Goal: Find specific page/section: Find specific page/section

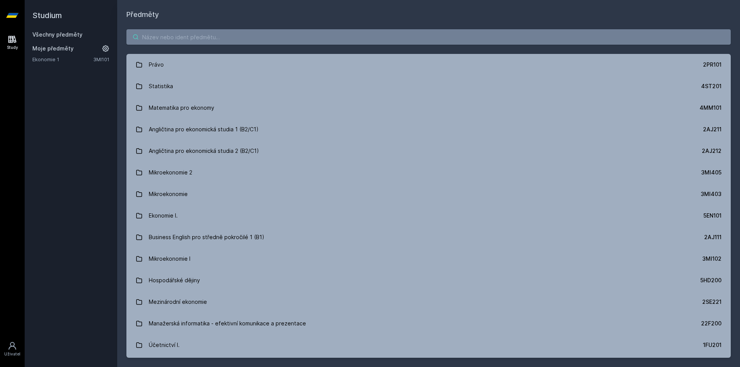
click at [202, 38] on input "search" at bounding box center [428, 36] width 605 height 15
paste input "4SA555"
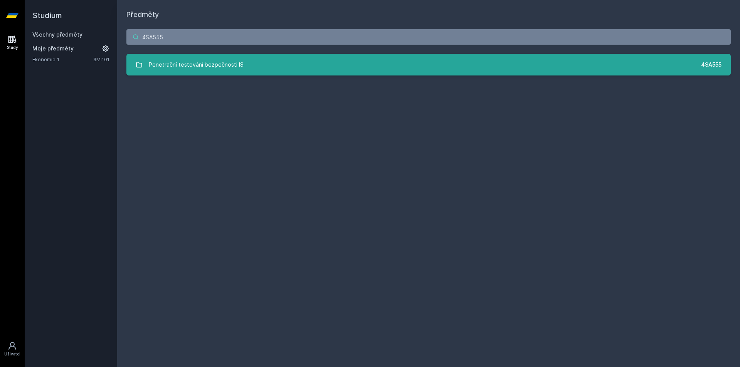
type input "4SA555"
click at [188, 64] on div "Penetrační testování bezpečnosti IS" at bounding box center [196, 64] width 95 height 15
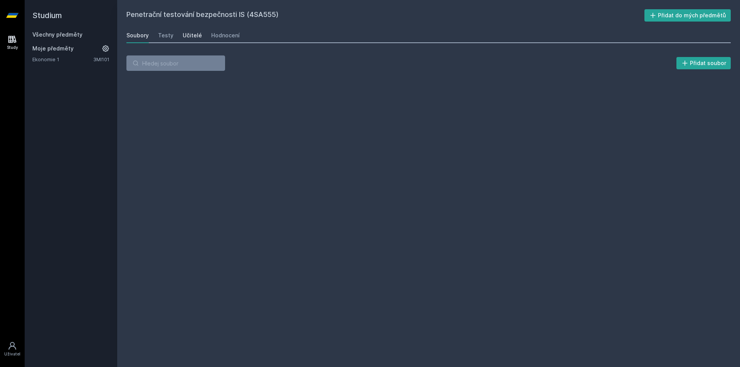
click at [191, 33] on div "Učitelé" at bounding box center [192, 36] width 19 height 8
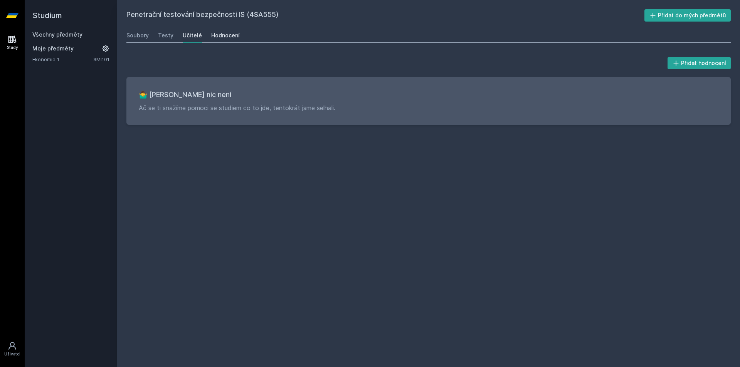
click at [231, 37] on div "Hodnocení" at bounding box center [225, 36] width 29 height 8
click at [160, 36] on div "Testy" at bounding box center [165, 36] width 15 height 8
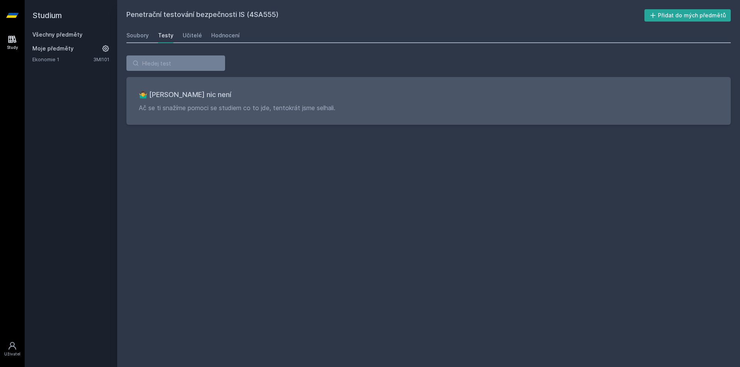
click at [9, 40] on icon at bounding box center [12, 39] width 9 height 9
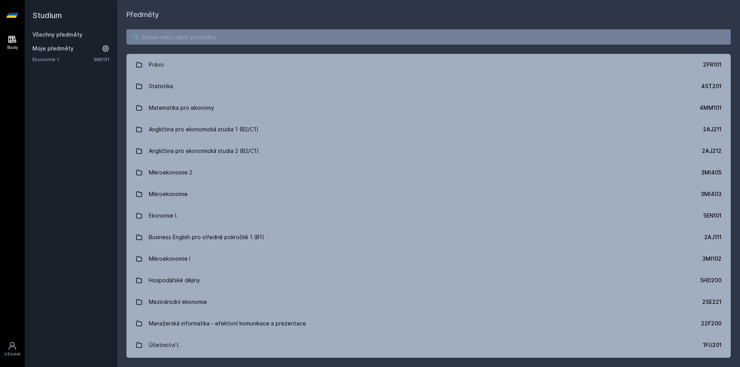
click at [189, 46] on div "Právo 2PR101 Statistika 4ST201 Matematika pro ekonomy 4MM101 Angličtina pro eko…" at bounding box center [428, 193] width 623 height 347
click at [189, 42] on input "search" at bounding box center [428, 36] width 605 height 15
paste input "4IZ441"
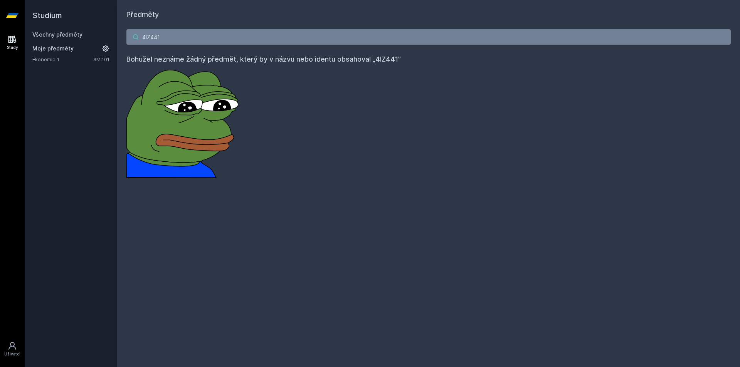
type input "4IZ441"
